Goal: Task Accomplishment & Management: Complete application form

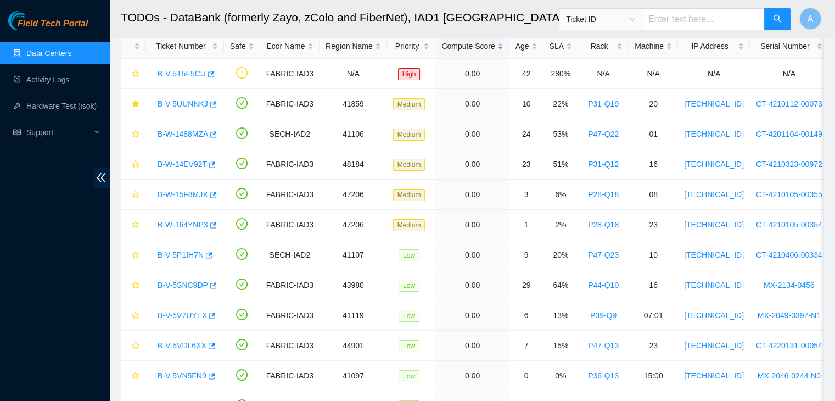
scroll to position [39, 0]
click at [61, 49] on link "Data Centers" at bounding box center [48, 53] width 45 height 9
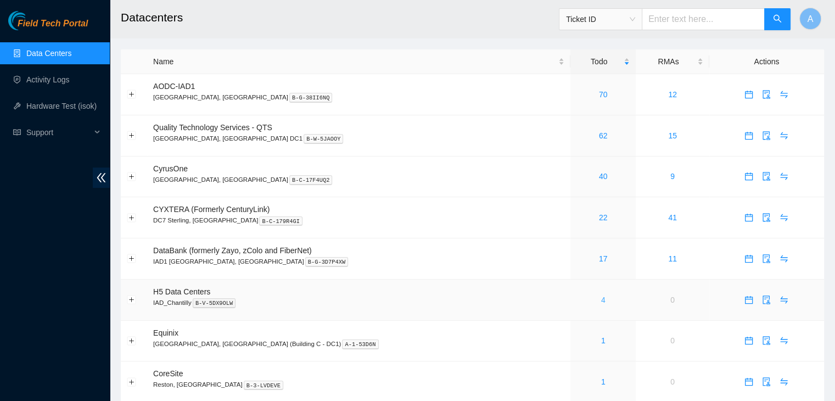
click at [601, 300] on link "4" at bounding box center [603, 299] width 4 height 9
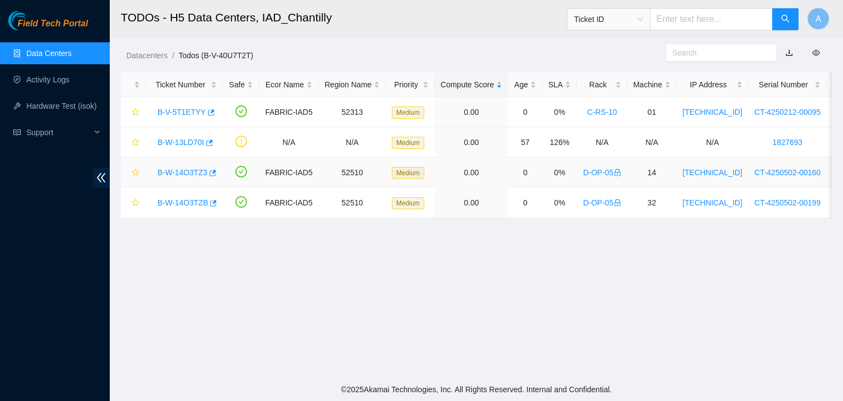
click at [191, 170] on link "B-W-14O3TZ3" at bounding box center [182, 172] width 50 height 9
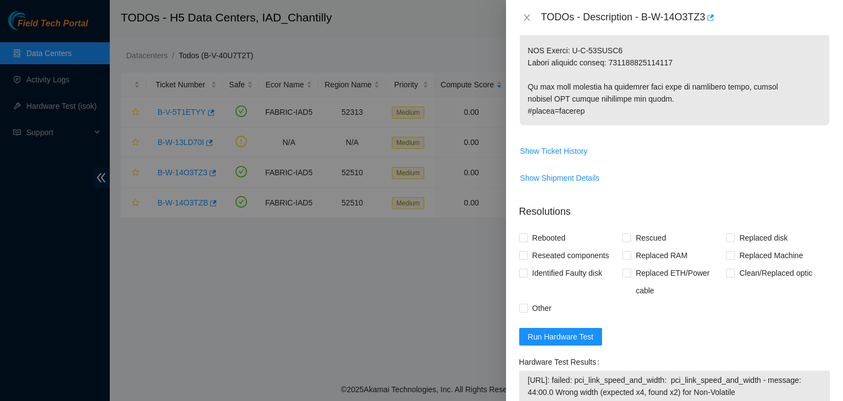
scroll to position [685, 0]
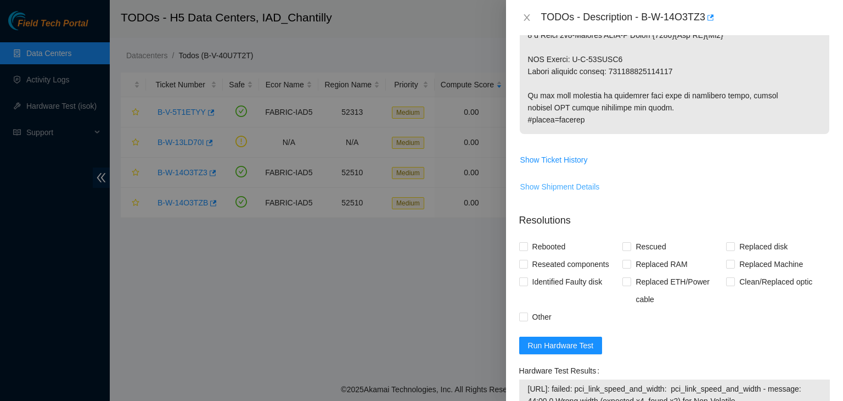
click at [574, 183] on span "Show Shipment Details" at bounding box center [560, 187] width 80 height 12
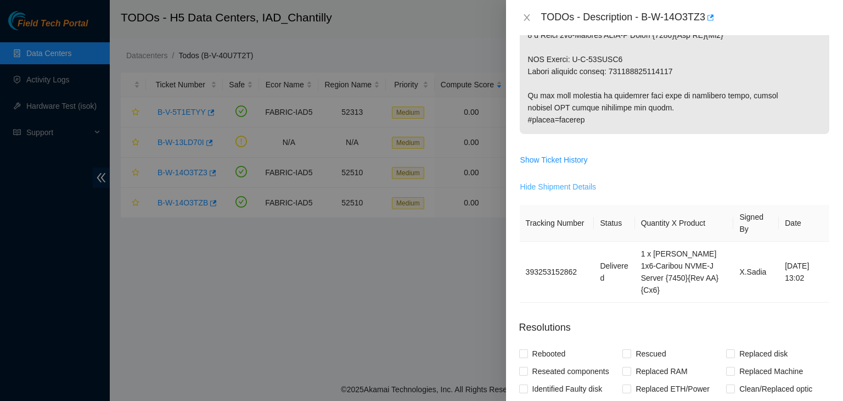
click at [574, 183] on span "Hide Shipment Details" at bounding box center [558, 187] width 76 height 12
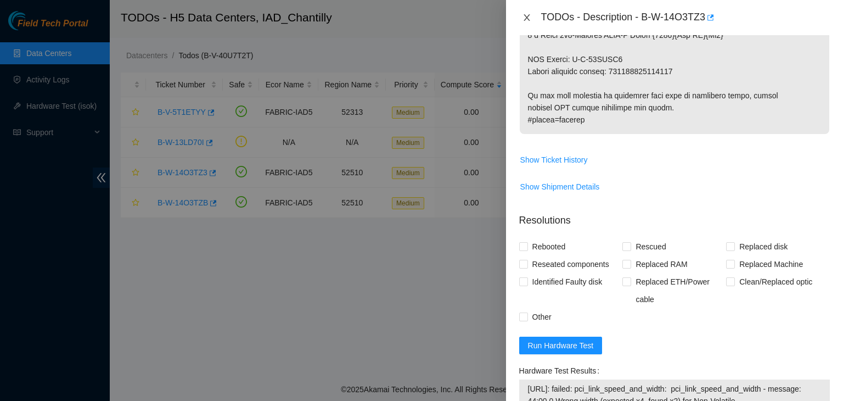
click at [529, 16] on icon "close" at bounding box center [526, 17] width 9 height 9
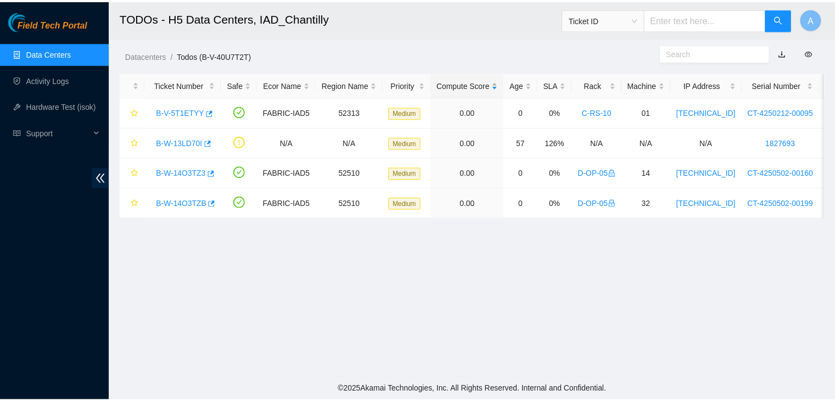
scroll to position [323, 0]
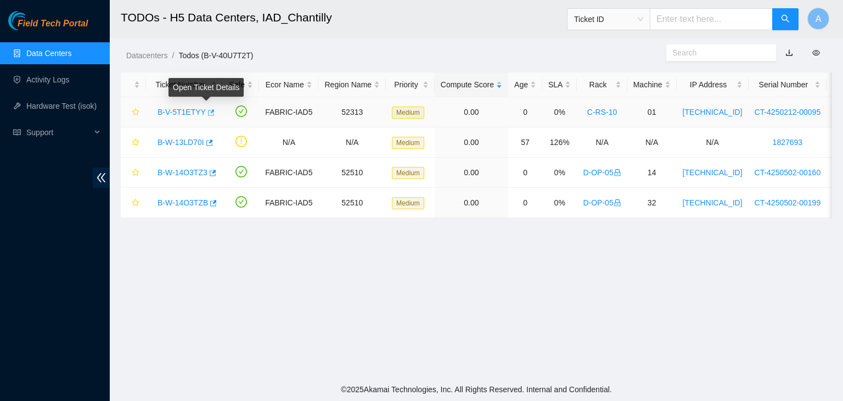
click at [206, 114] on icon "button" at bounding box center [210, 113] width 8 height 8
click at [70, 102] on link "Hardware Test (isok)" at bounding box center [61, 106] width 70 height 9
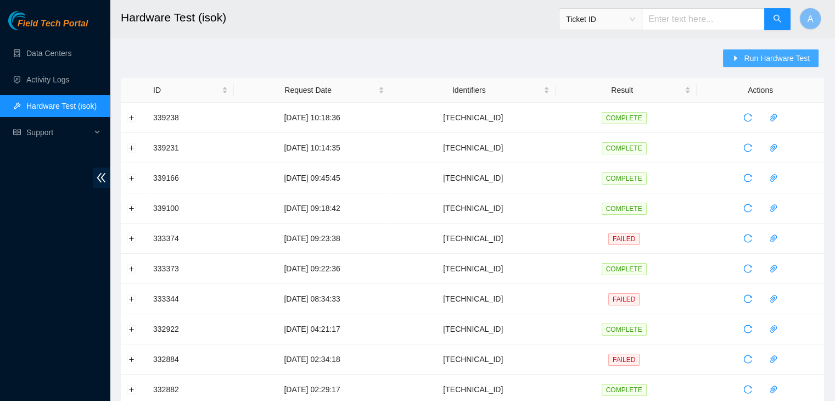
click at [738, 65] on button "Run Hardware Test" at bounding box center [770, 58] width 95 height 18
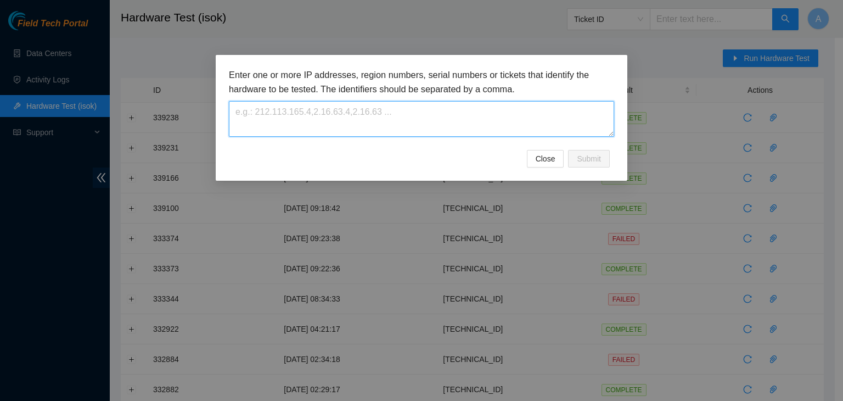
click at [499, 131] on textarea at bounding box center [421, 119] width 385 height 36
paste textarea "[TECHNICAL_ID]"
type textarea "[TECHNICAL_ID]"
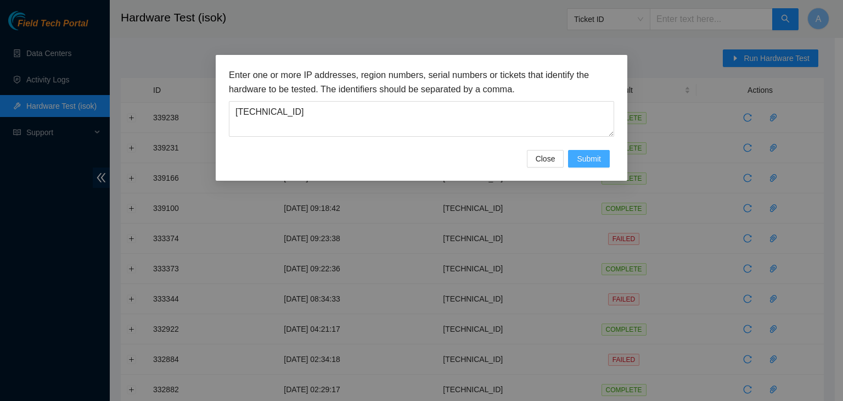
click at [575, 153] on button "Submit" at bounding box center [589, 159] width 42 height 18
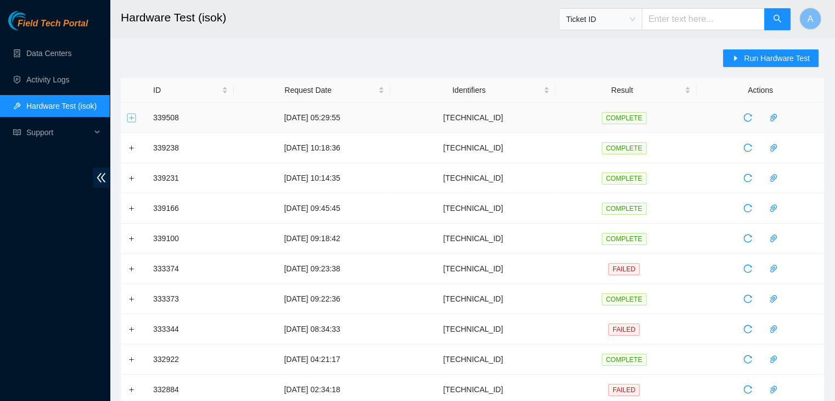
click at [133, 119] on button "Expand row" at bounding box center [131, 117] width 9 height 9
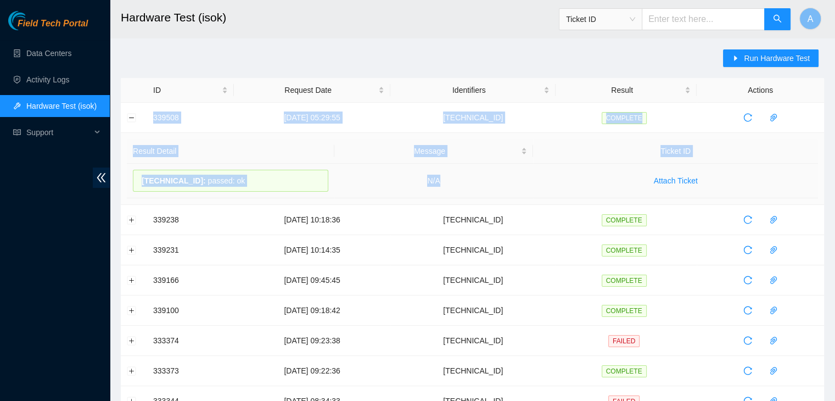
drag, startPoint x: 146, startPoint y: 117, endPoint x: 463, endPoint y: 188, distance: 324.5
copy tbody "339508 [DATE] 05:29:55 [TECHNICAL_ID] COMPLETE Result Detail Message Ticket ID …"
click at [463, 188] on td "N/A" at bounding box center [433, 181] width 199 height 35
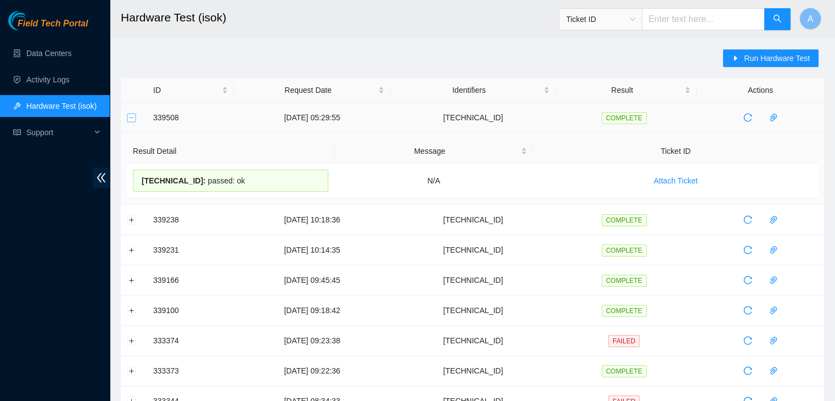
click at [132, 118] on button "Collapse row" at bounding box center [131, 117] width 9 height 9
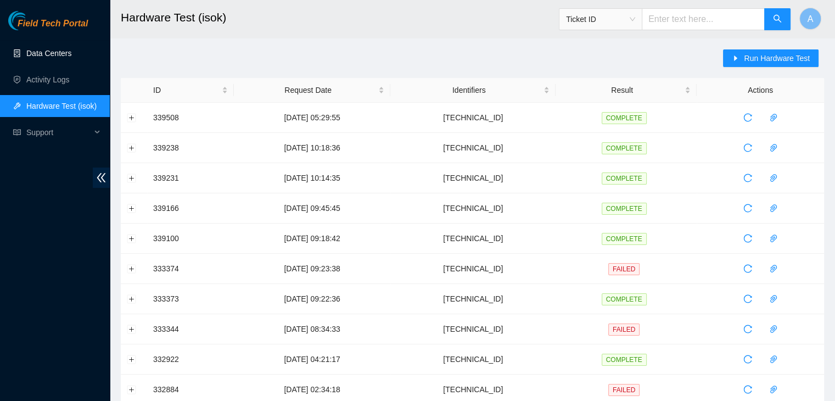
click at [71, 54] on link "Data Centers" at bounding box center [48, 53] width 45 height 9
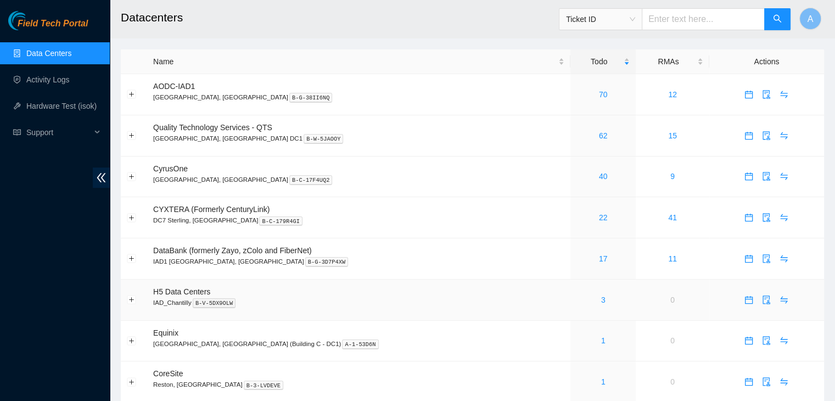
scroll to position [160, 0]
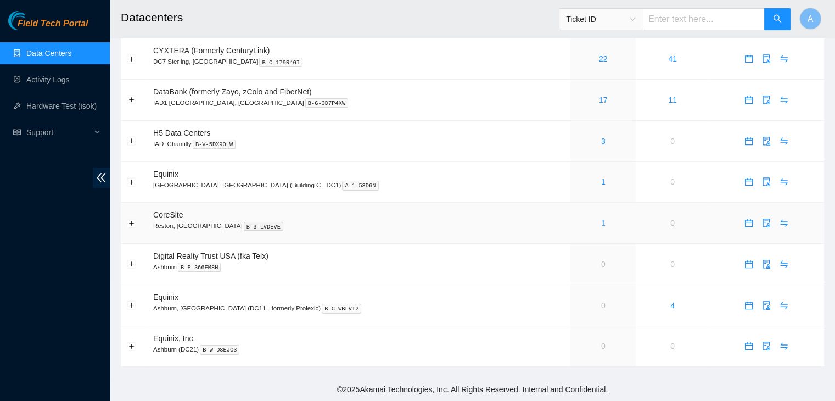
click at [601, 222] on link "1" at bounding box center [603, 222] width 4 height 9
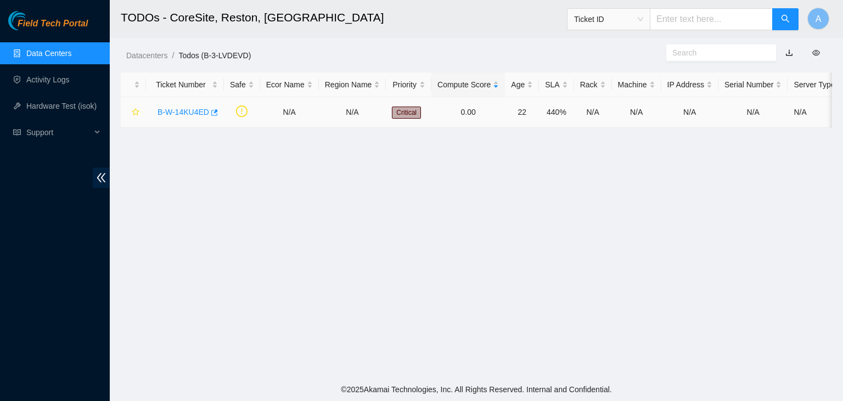
click at [180, 109] on link "B-W-14KU4ED" at bounding box center [183, 112] width 52 height 9
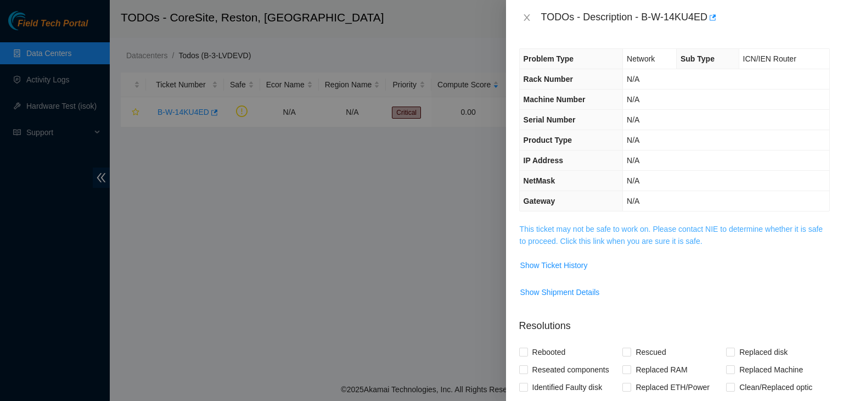
click at [590, 228] on link "This ticket may not be safe to work on. Please contact NIE to determine whether…" at bounding box center [671, 234] width 303 height 21
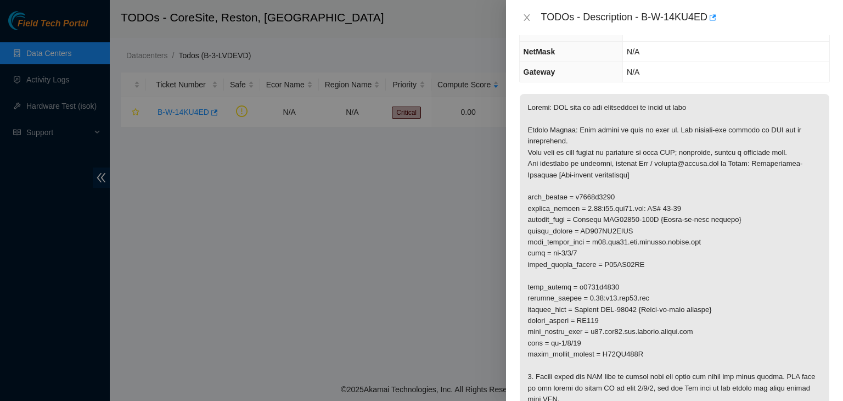
scroll to position [129, 0]
click at [527, 19] on icon "close" at bounding box center [526, 17] width 9 height 9
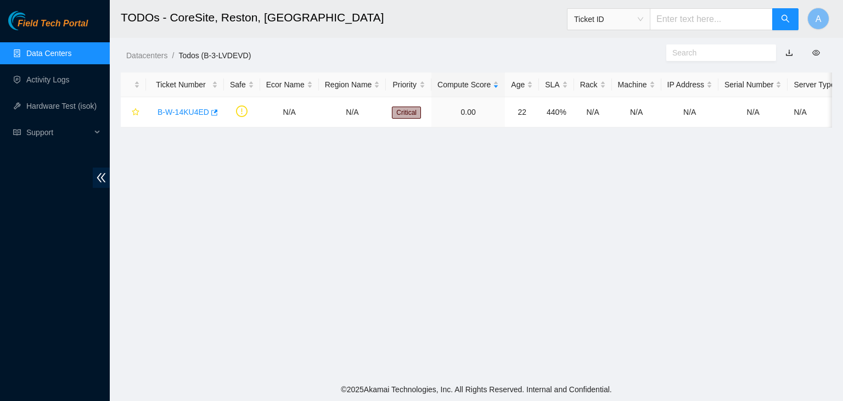
scroll to position [165, 0]
click at [71, 58] on link "Data Centers" at bounding box center [48, 53] width 45 height 9
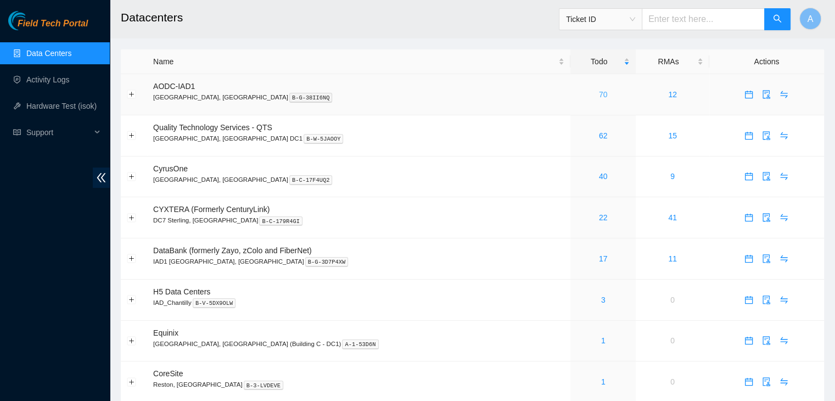
click at [599, 95] on link "70" at bounding box center [603, 94] width 9 height 9
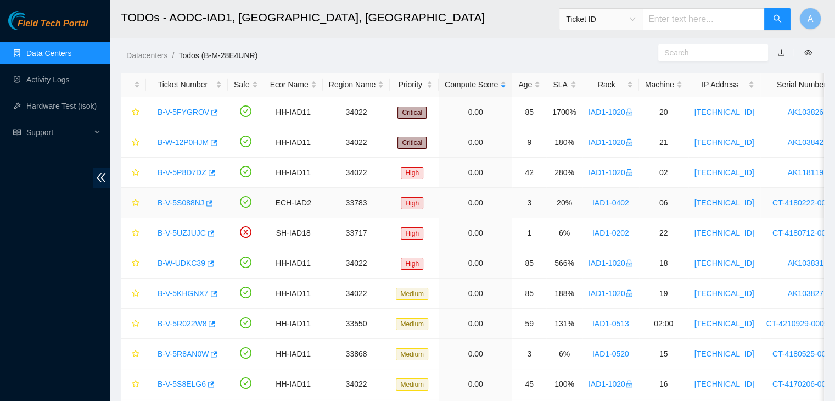
click at [193, 199] on link "B-V-5S088NJ" at bounding box center [180, 202] width 47 height 9
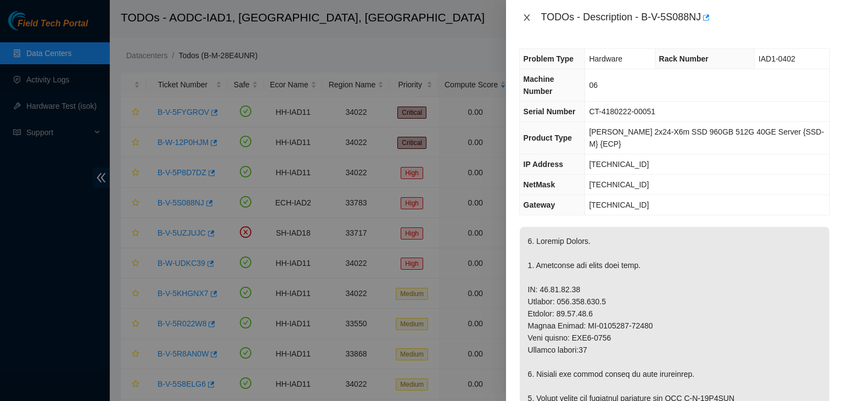
click at [523, 19] on icon "close" at bounding box center [526, 17] width 9 height 9
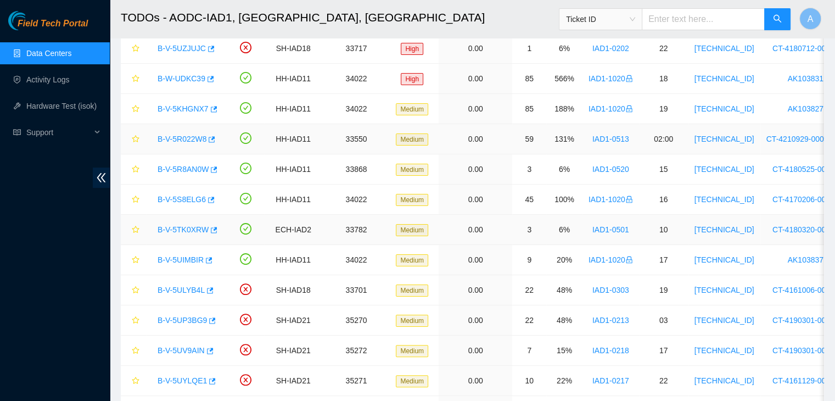
scroll to position [145, 0]
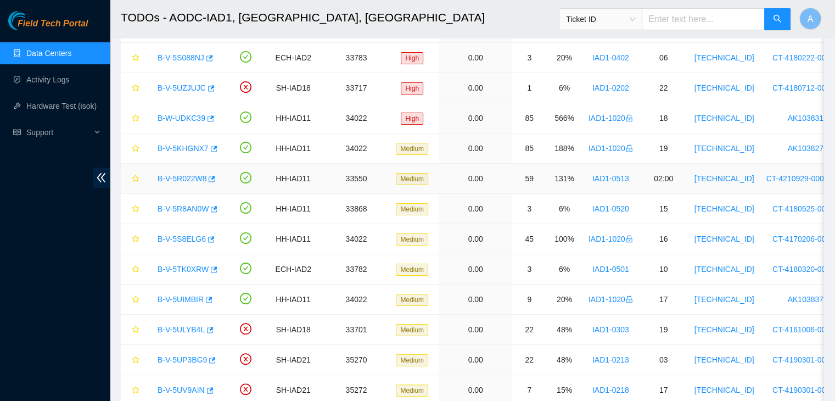
click at [172, 176] on link "B-V-5R022W8" at bounding box center [181, 178] width 49 height 9
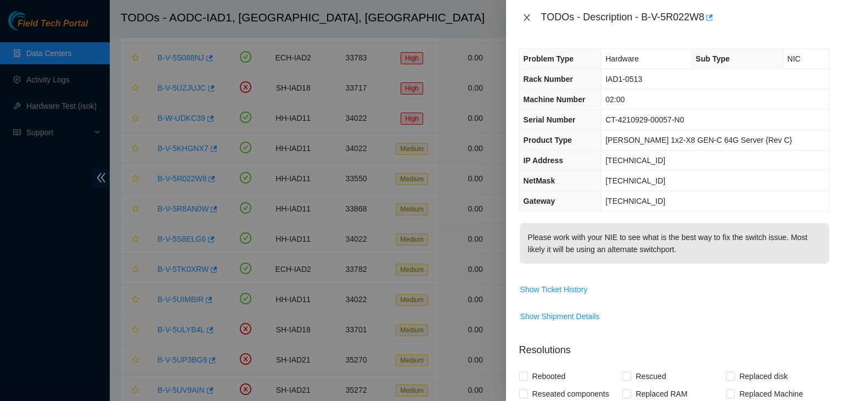
click at [526, 18] on icon "close" at bounding box center [526, 17] width 6 height 7
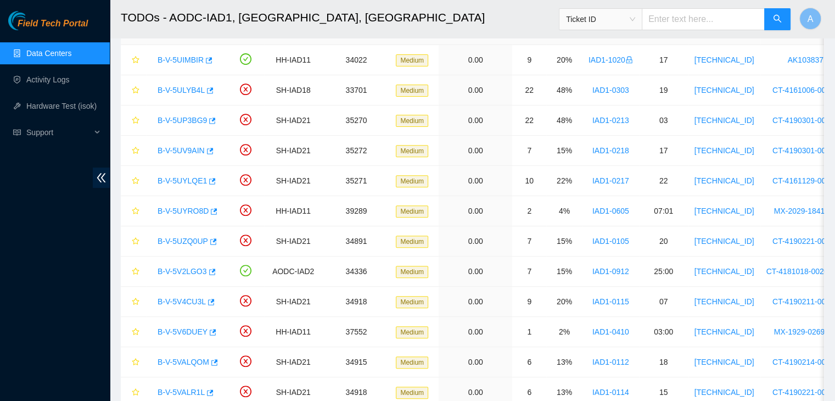
scroll to position [0, 0]
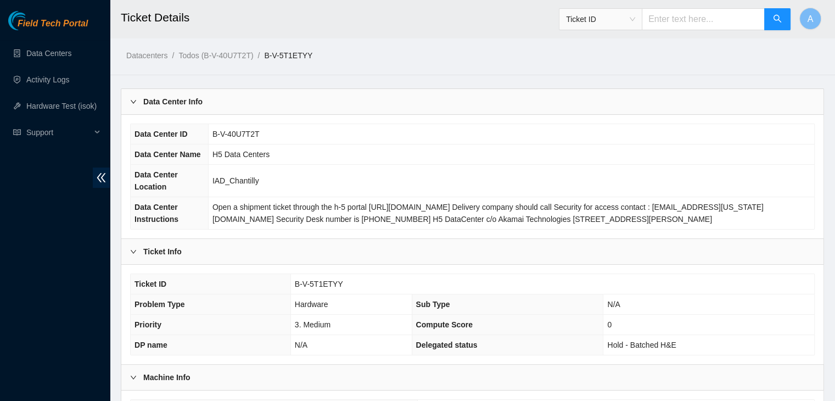
scroll to position [305, 0]
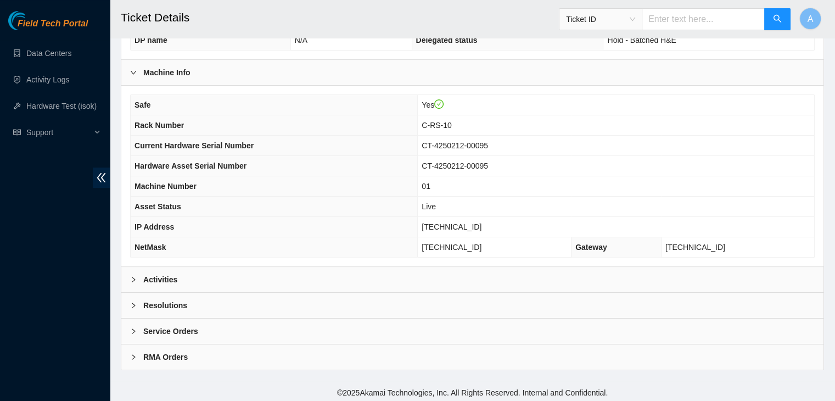
click at [476, 277] on div "Activities" at bounding box center [472, 279] width 702 height 25
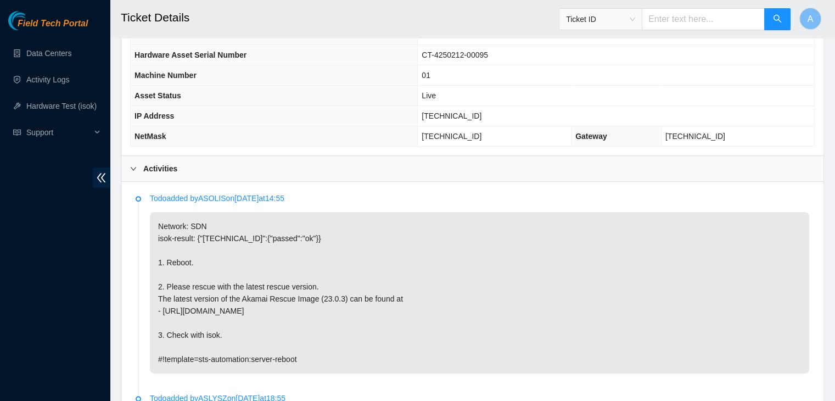
scroll to position [402, 0]
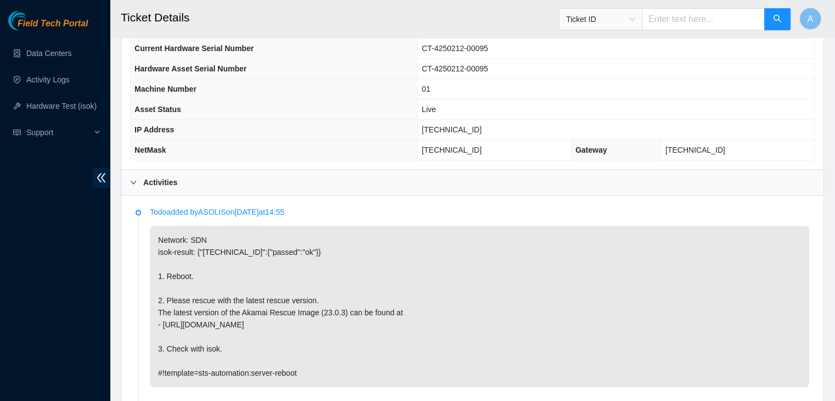
click at [494, 337] on p "Network: SDN isok-result: {"[TECHNICAL_ID]":{"passed":"ok"}} 1. Reboot. 2. Plea…" at bounding box center [479, 306] width 659 height 161
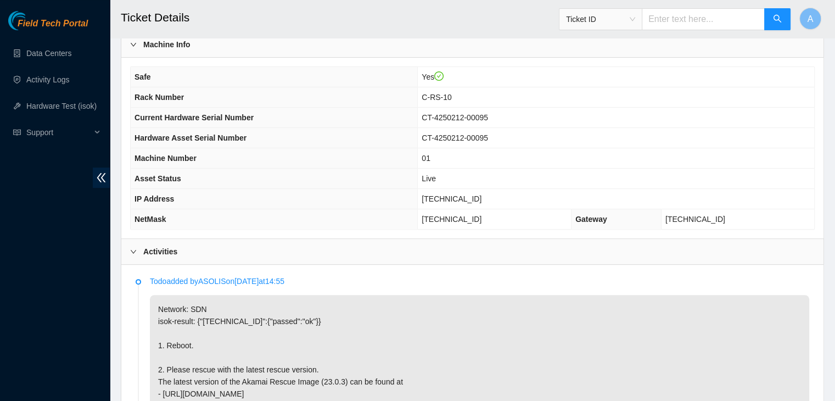
scroll to position [325, 0]
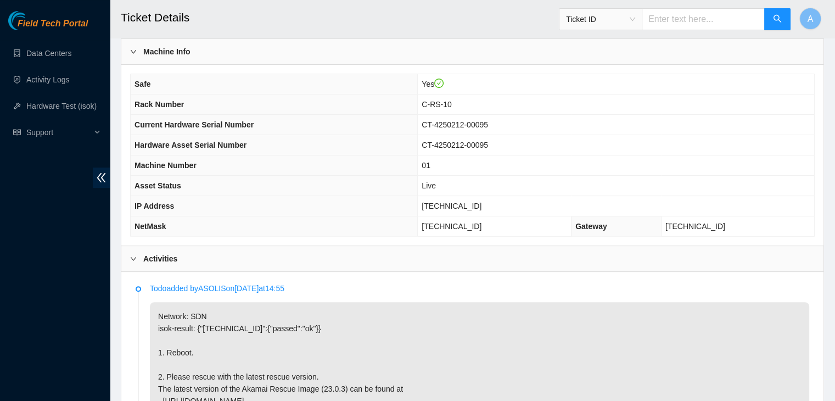
click at [465, 204] on span "[TECHNICAL_ID]" at bounding box center [451, 205] width 60 height 9
copy span "[TECHNICAL_ID]"
click at [465, 204] on span "[TECHNICAL_ID]" at bounding box center [451, 205] width 60 height 9
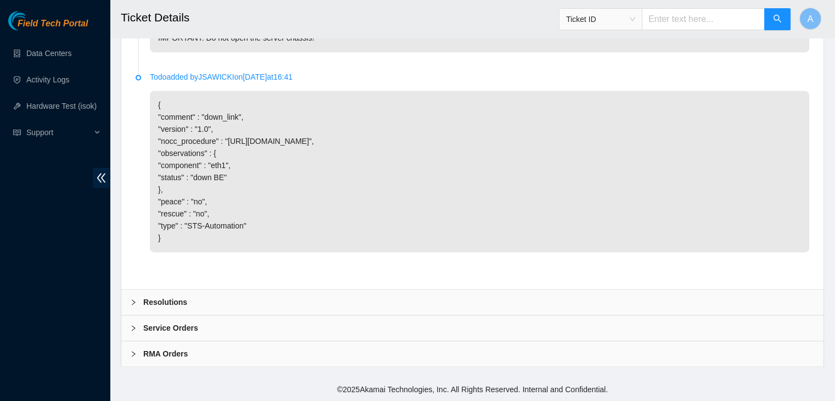
scroll to position [1532, 0]
click at [405, 300] on div "Resolutions" at bounding box center [472, 301] width 702 height 25
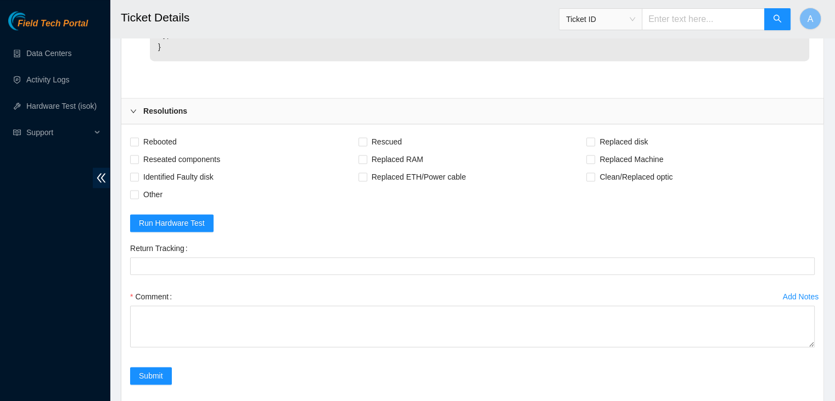
scroll to position [1698, 0]
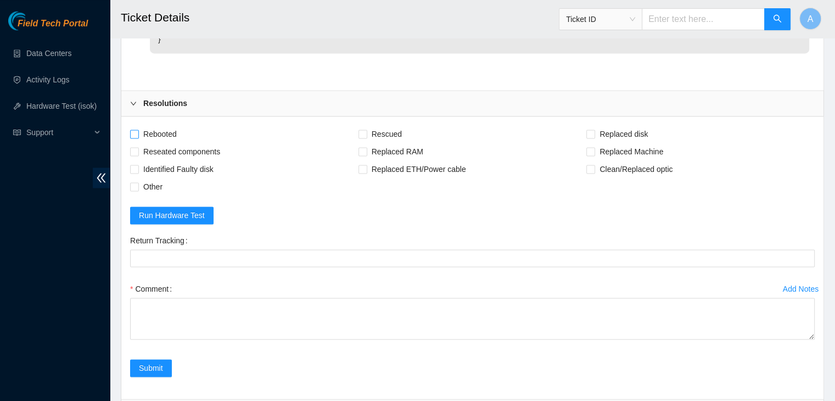
click at [173, 143] on span "Rebooted" at bounding box center [160, 134] width 42 height 18
click at [138, 137] on input "Rebooted" at bounding box center [134, 133] width 8 height 8
checkbox input "true"
click at [366, 138] on span at bounding box center [362, 133] width 9 height 9
click at [366, 137] on input "Rescued" at bounding box center [362, 133] width 8 height 8
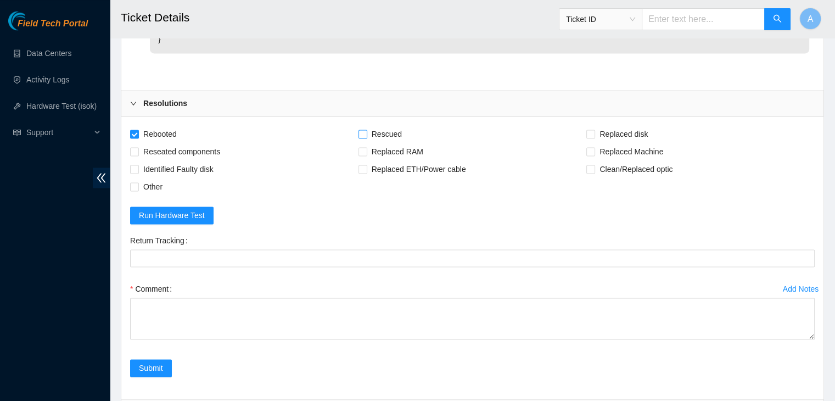
checkbox input "true"
click at [148, 195] on span "Other" at bounding box center [153, 187] width 28 height 18
click at [138, 190] on input "Other" at bounding box center [134, 186] width 8 height 8
checkbox input "true"
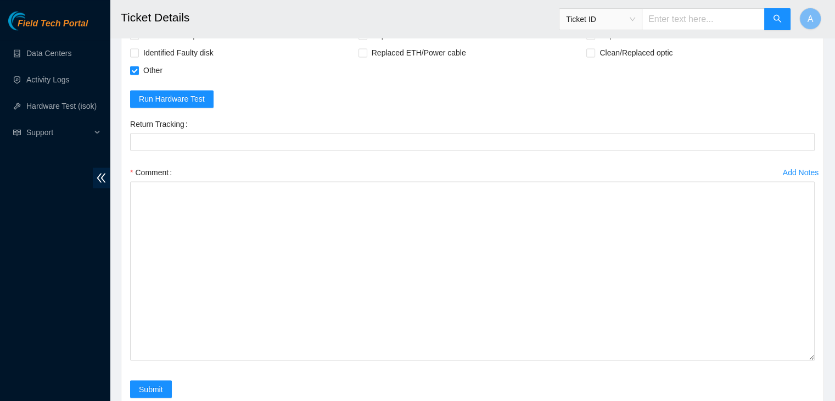
drag, startPoint x: 812, startPoint y: 253, endPoint x: 788, endPoint y: 407, distance: 154.9
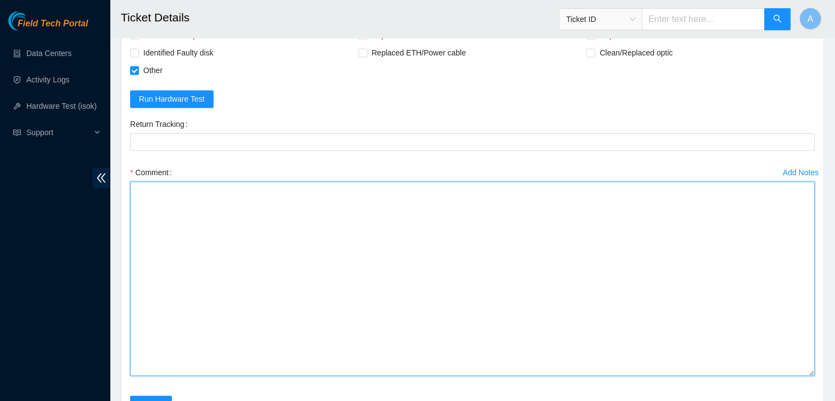
click at [696, 330] on textarea "Comment" at bounding box center [472, 278] width 684 height 194
paste textarea "339508 19-09-2025 05:29:55 2.17.114.250 COMPLETE Result Detail Message Ticket I…"
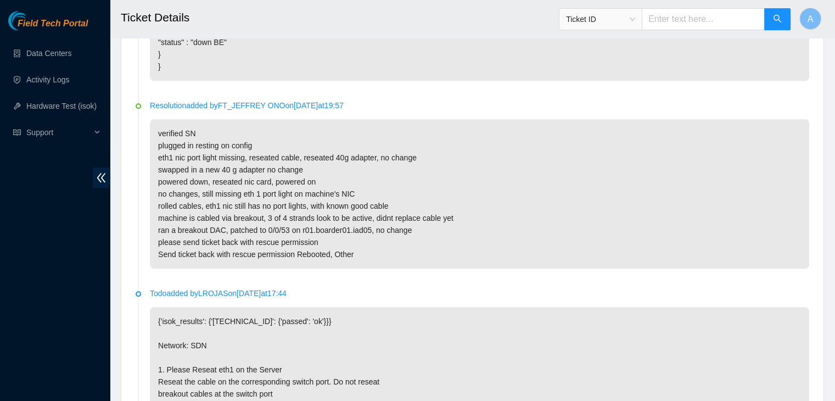
scroll to position [1034, 0]
drag, startPoint x: 342, startPoint y: 334, endPoint x: 255, endPoint y: 336, distance: 86.7
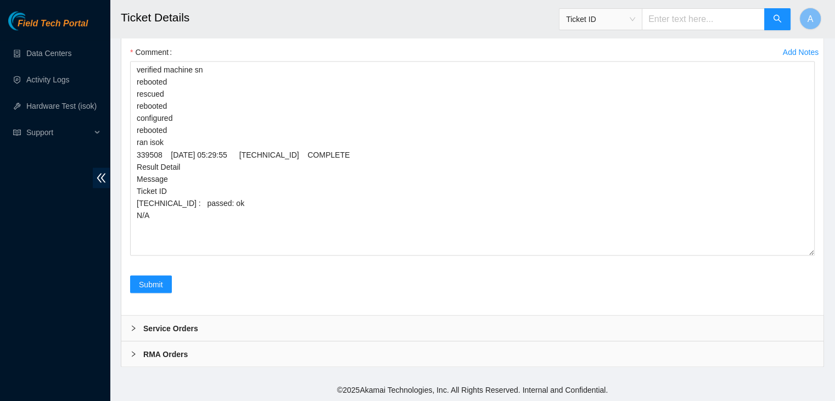
scroll to position [1943, 0]
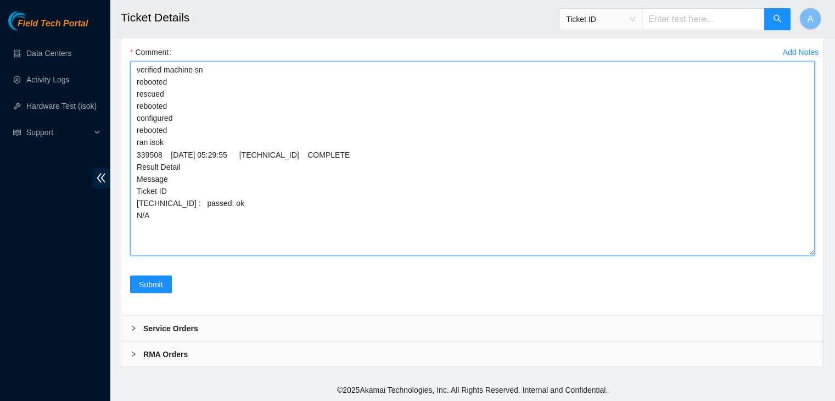
click at [307, 255] on textarea "verified machine sn rebooted rescued rebooted configured rebooted ran isok 3395…" at bounding box center [472, 158] width 684 height 194
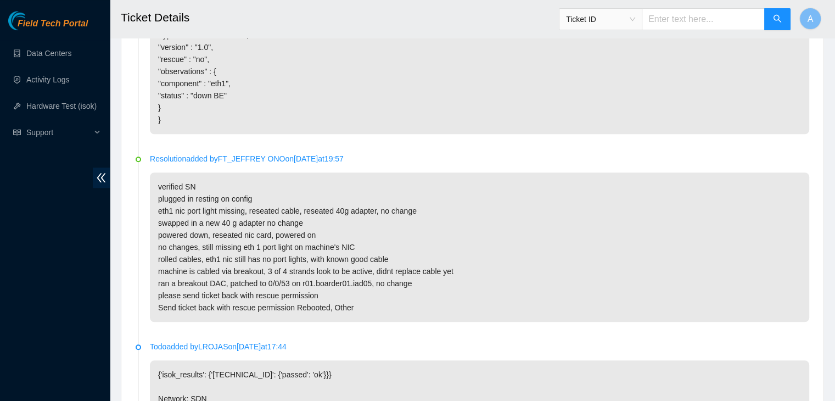
scroll to position [981, 0]
type textarea "verified machine sn rebooted rescued rebooted configured rebooted ran isok 3395…"
click at [479, 289] on p "verified SN plugged in resting on config eth1 nic port light missing, reseated …" at bounding box center [479, 247] width 659 height 149
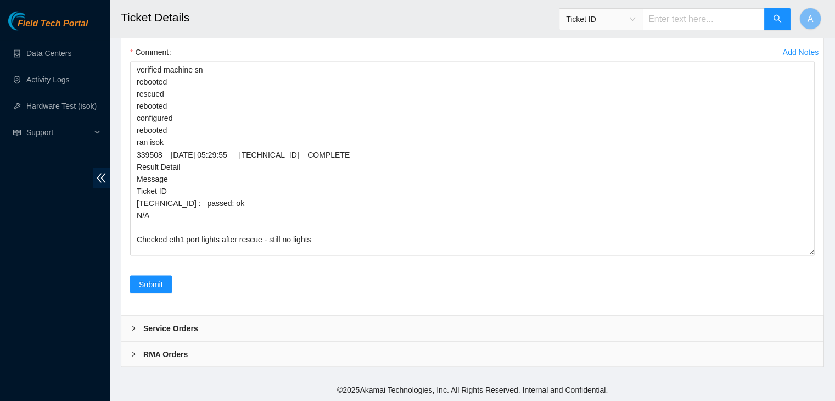
scroll to position [1945, 0]
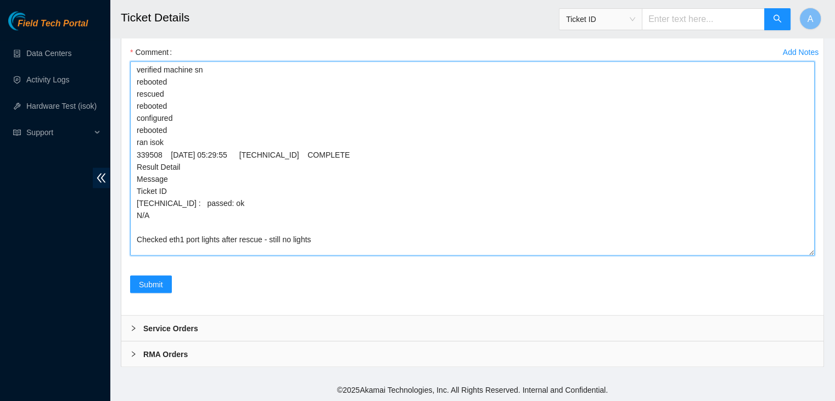
click at [427, 255] on textarea "verified machine sn rebooted rescued rebooted configured rebooted ran isok 3395…" at bounding box center [472, 158] width 684 height 194
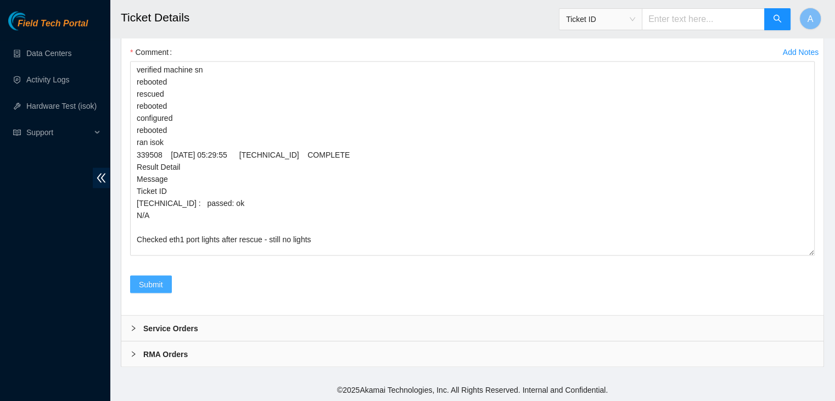
click at [149, 290] on span "Submit" at bounding box center [151, 284] width 24 height 12
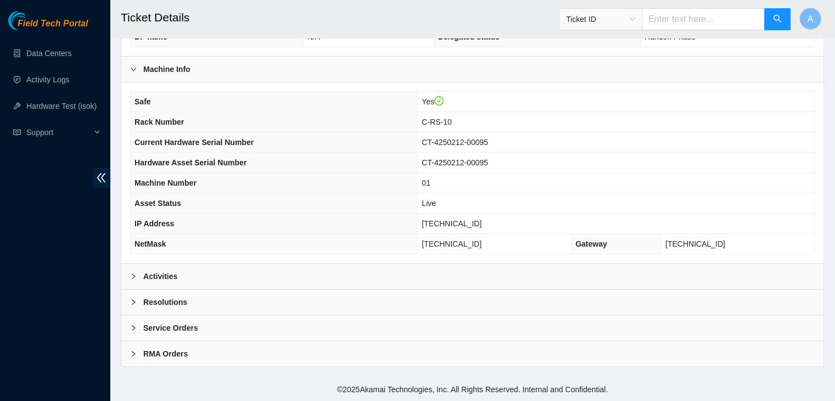
scroll to position [305, 0]
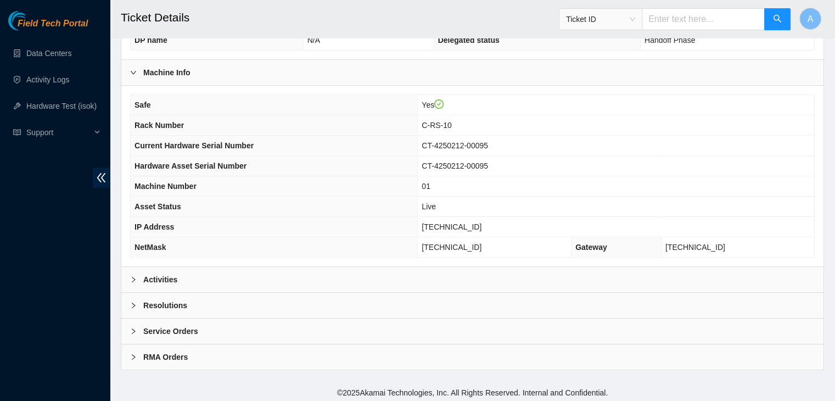
click at [465, 276] on div "Activities" at bounding box center [472, 279] width 702 height 25
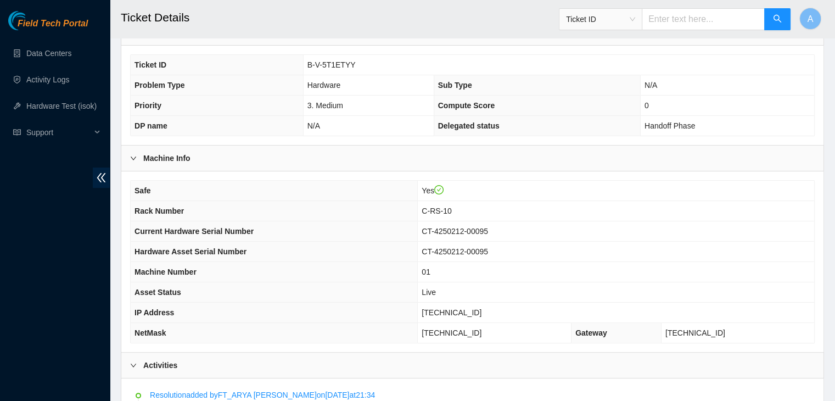
scroll to position [194, 0]
